Goal: Information Seeking & Learning: Learn about a topic

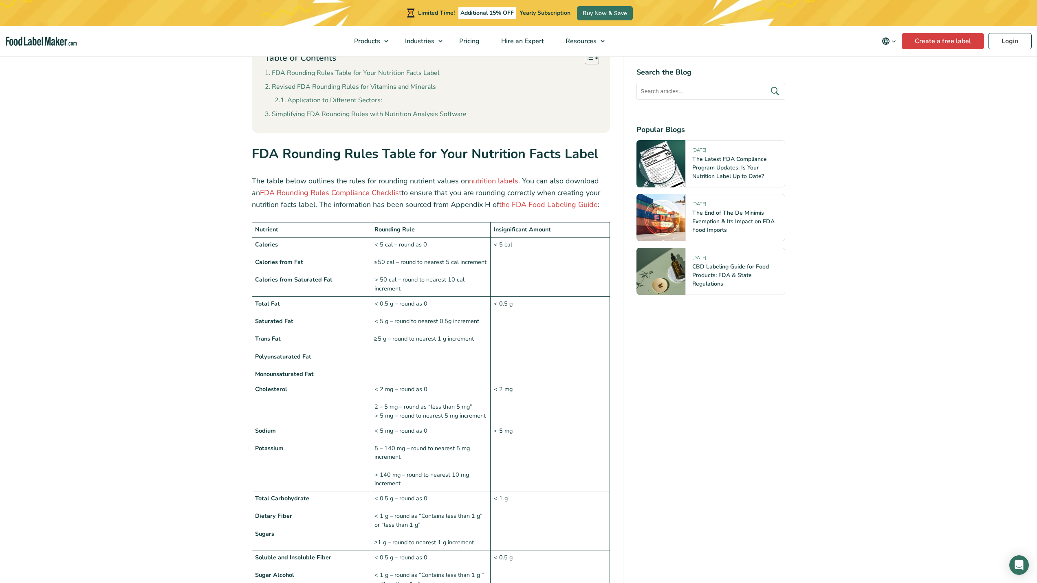
scroll to position [530, 0]
drag, startPoint x: 150, startPoint y: 63, endPoint x: 155, endPoint y: 62, distance: 5.0
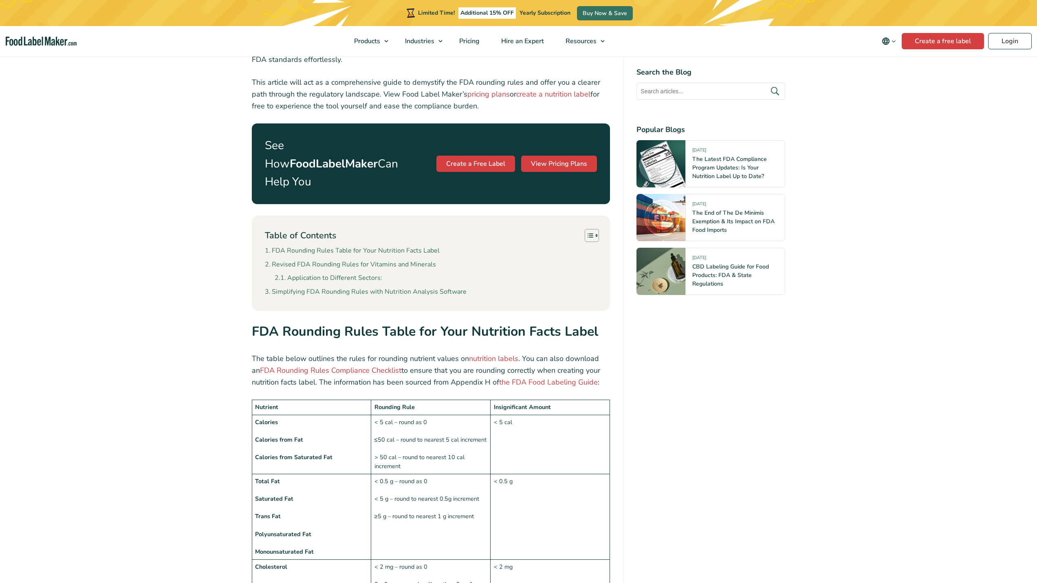
scroll to position [448, 0]
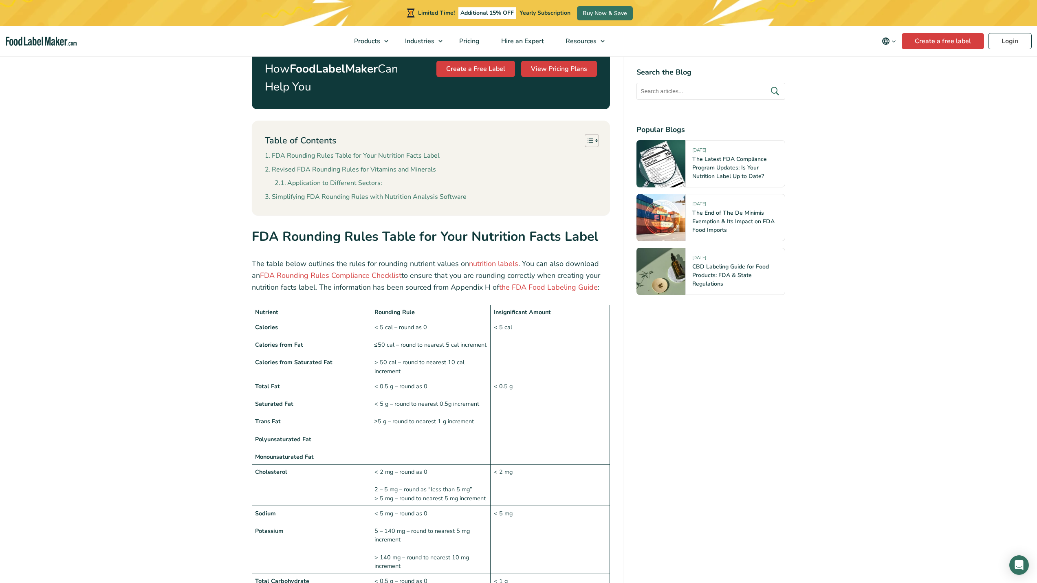
drag, startPoint x: 219, startPoint y: 107, endPoint x: 243, endPoint y: 116, distance: 25.4
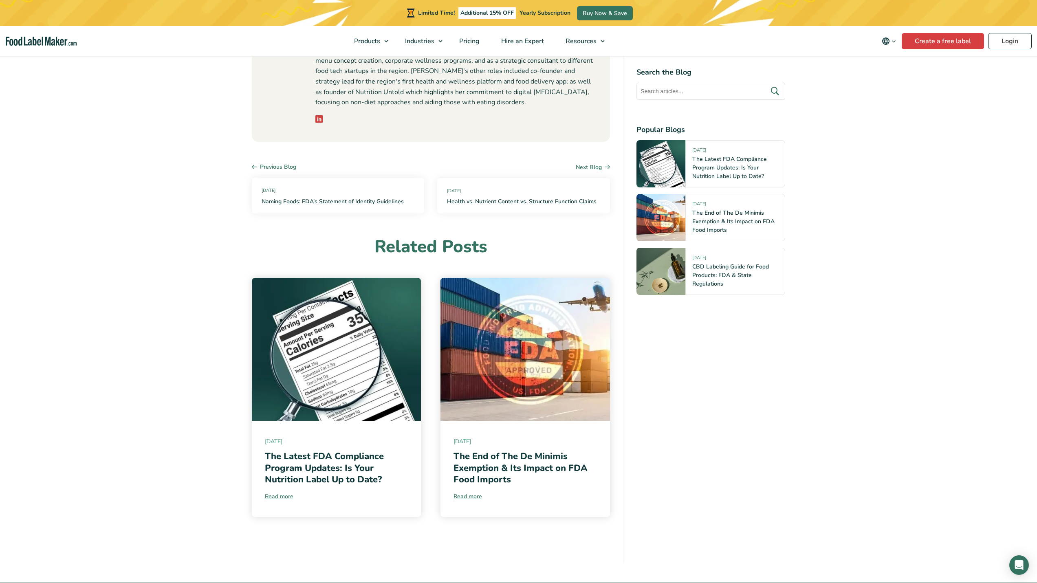
scroll to position [3709, 0]
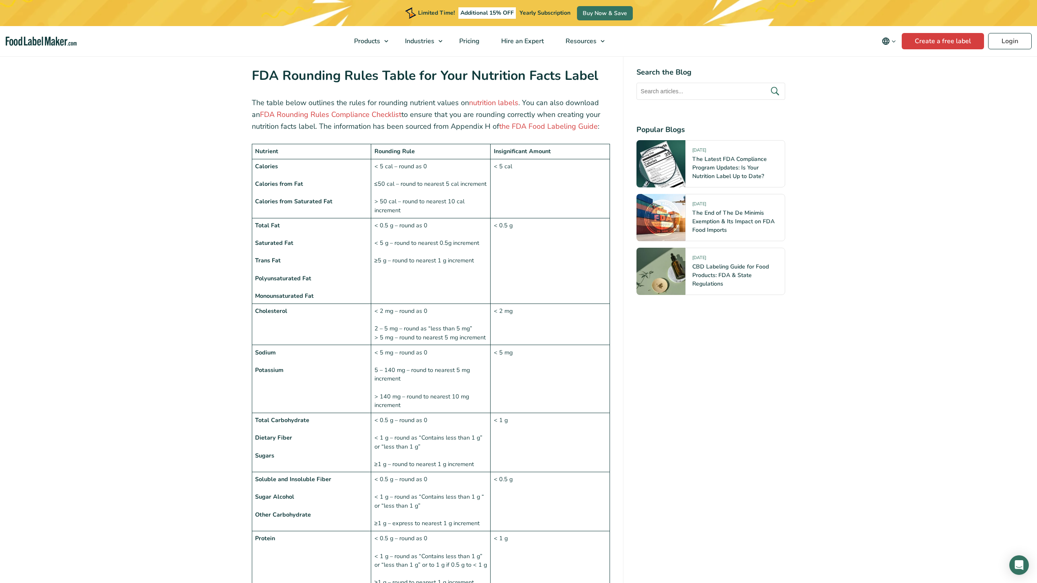
scroll to position [611, 0]
